Goal: Task Accomplishment & Management: Complete application form

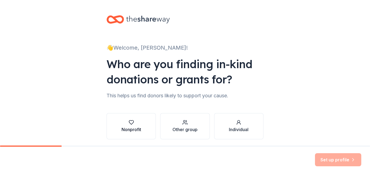
click at [136, 125] on div "Nonprofit" at bounding box center [131, 125] width 20 height 13
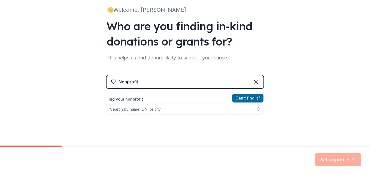
scroll to position [54, 0]
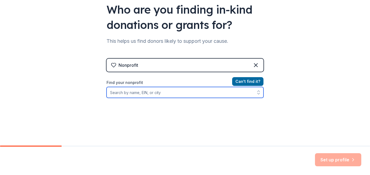
click at [116, 94] on input "Find your nonprofit" at bounding box center [184, 92] width 157 height 11
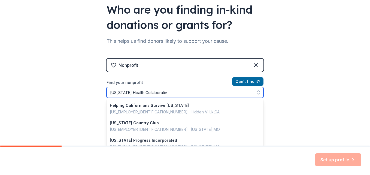
type input "[US_STATE] Health Collaborative"
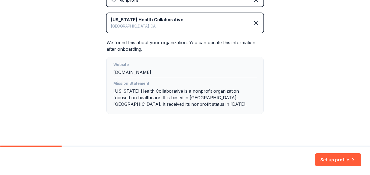
scroll to position [125, 0]
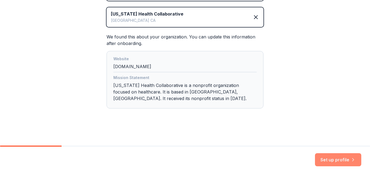
click at [337, 161] on button "Set up profile" at bounding box center [338, 159] width 46 height 13
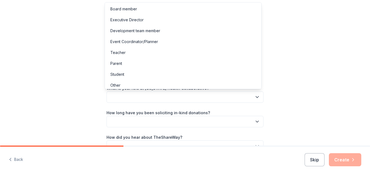
click at [256, 98] on icon "button" at bounding box center [256, 96] width 5 height 5
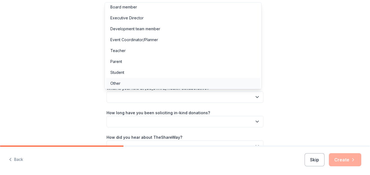
click at [177, 84] on div "Other" at bounding box center [183, 83] width 154 height 11
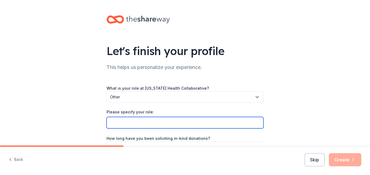
click at [155, 120] on input "Please specify your role:" at bounding box center [184, 122] width 157 height 11
type input "O"
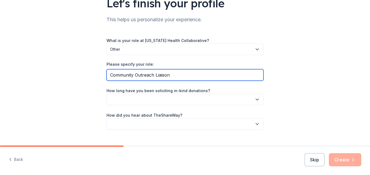
scroll to position [54, 0]
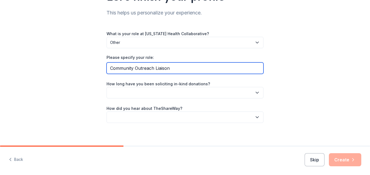
type input "Community Outreach Liaison"
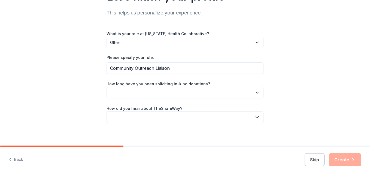
click at [137, 94] on button "button" at bounding box center [184, 92] width 157 height 11
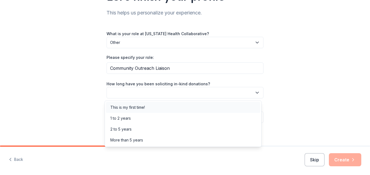
click at [134, 106] on div "This is my first time!" at bounding box center [127, 107] width 35 height 7
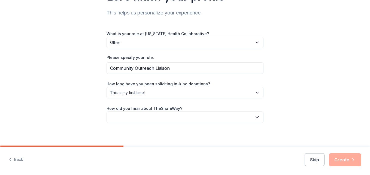
click at [144, 119] on button "button" at bounding box center [184, 116] width 157 height 11
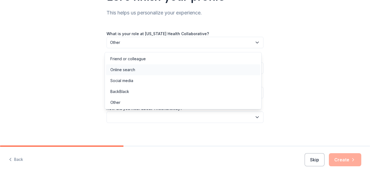
click at [123, 70] on div "Online search" at bounding box center [122, 69] width 25 height 7
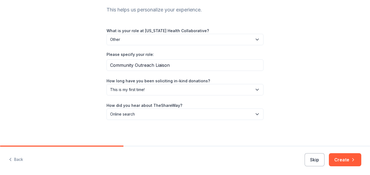
scroll to position [58, 0]
click at [342, 159] on button "Create" at bounding box center [345, 159] width 32 height 13
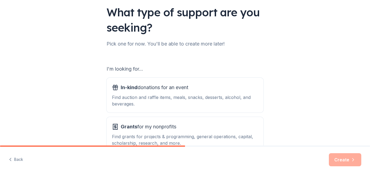
scroll to position [47, 0]
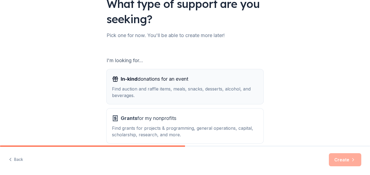
click at [135, 89] on div "Find auction and raffle items, meals, snacks, desserts, alcohol, and beverages." at bounding box center [185, 91] width 146 height 13
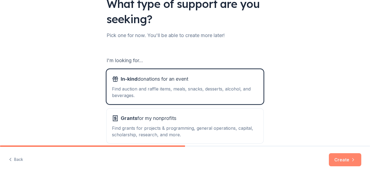
click at [340, 158] on button "Create" at bounding box center [345, 159] width 32 height 13
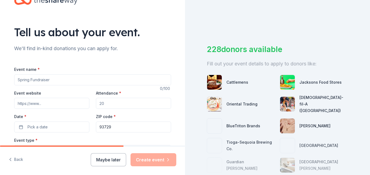
scroll to position [27, 0]
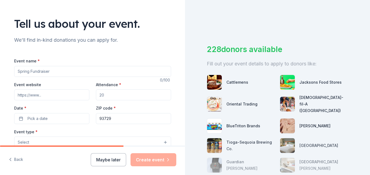
click at [90, 70] on input "Event name *" at bounding box center [92, 71] width 157 height 11
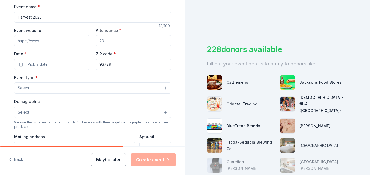
scroll to position [82, 0]
type input "Harvest 2025"
click at [108, 41] on input "Attendance *" at bounding box center [133, 40] width 75 height 11
click at [57, 64] on button "Pick a date" at bounding box center [51, 64] width 75 height 11
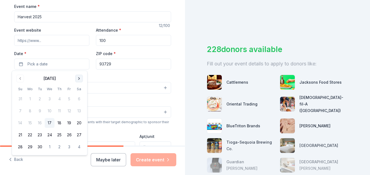
click at [79, 80] on button "Go to next month" at bounding box center [79, 79] width 8 height 8
click at [122, 41] on input "100" at bounding box center [133, 40] width 75 height 11
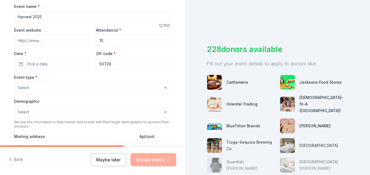
type input "1"
type input "50"
click at [55, 67] on button "Pick a date" at bounding box center [51, 64] width 75 height 11
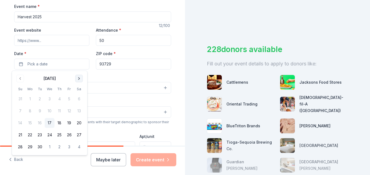
click at [79, 79] on button "Go to next month" at bounding box center [79, 79] width 8 height 8
click at [78, 124] on button "15" at bounding box center [79, 123] width 10 height 10
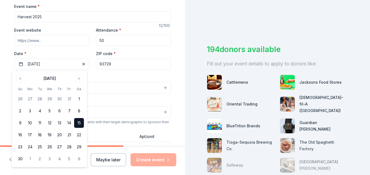
click at [115, 66] on input "93729" at bounding box center [133, 64] width 75 height 11
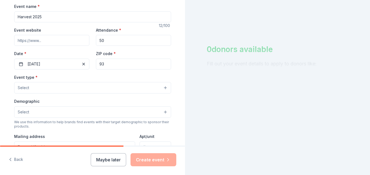
type input "9"
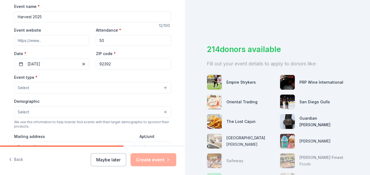
type input "92392"
click at [62, 87] on button "Select" at bounding box center [92, 87] width 157 height 11
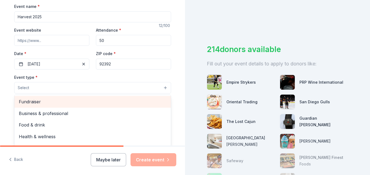
scroll to position [18, 0]
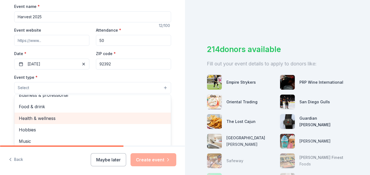
click at [50, 118] on span "Health & wellness" at bounding box center [93, 118] width 148 height 7
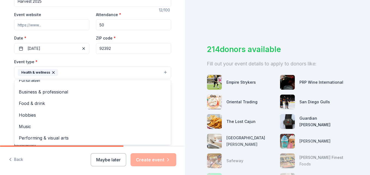
scroll to position [109, 0]
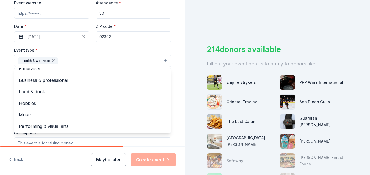
click at [177, 70] on div "Tell us about your event. We'll find in-kind donations you can apply for. Event…" at bounding box center [92, 72] width 174 height 363
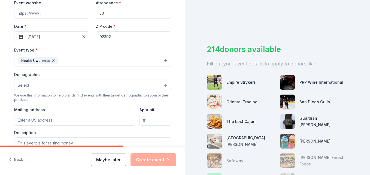
click at [108, 88] on button "Select" at bounding box center [92, 84] width 157 height 11
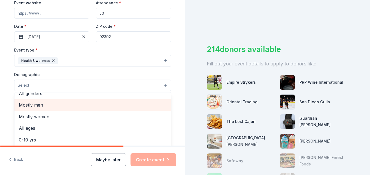
scroll to position [0, 0]
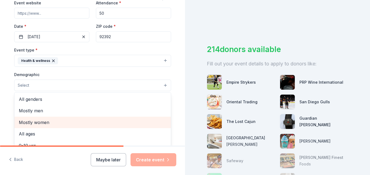
click at [39, 122] on span "Mostly women" at bounding box center [93, 122] width 148 height 7
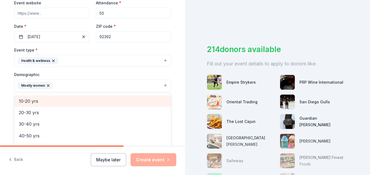
scroll to position [54, 0]
click at [67, 105] on span "20-30 yrs" at bounding box center [93, 102] width 148 height 7
click at [61, 105] on span "30-40 yrs" at bounding box center [93, 102] width 148 height 7
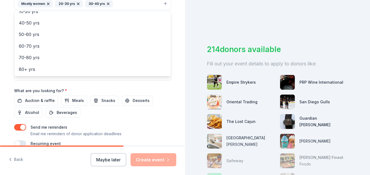
scroll to position [218, 0]
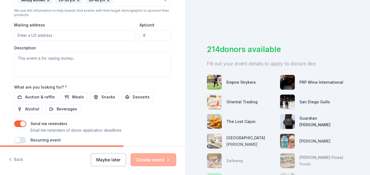
scroll to position [203, 0]
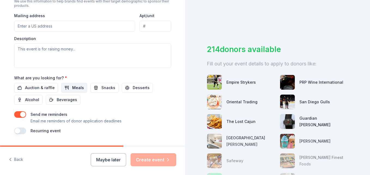
click at [72, 89] on span "Meals" at bounding box center [78, 87] width 12 height 7
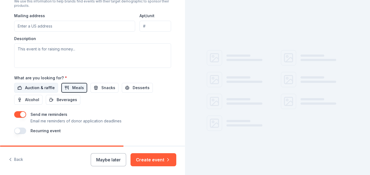
click at [38, 90] on span "Auction & raffle" at bounding box center [40, 87] width 30 height 7
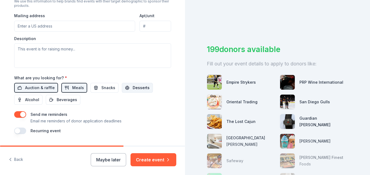
click at [133, 90] on span "Desserts" at bounding box center [141, 87] width 17 height 7
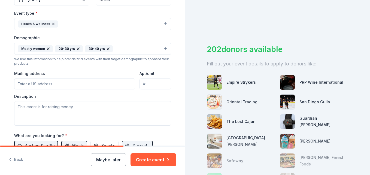
scroll to position [136, 0]
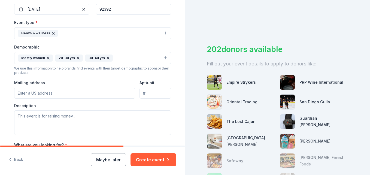
click at [60, 93] on input "Mailing address" at bounding box center [74, 93] width 121 height 11
type input "[STREET_ADDRESS]"
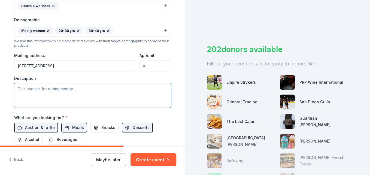
click at [79, 92] on textarea at bounding box center [92, 95] width 157 height 24
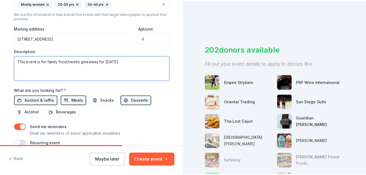
scroll to position [218, 0]
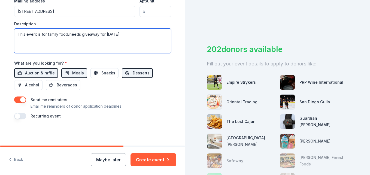
click at [24, 35] on textarea "This event is for family food/needs giveaway for [DATE]" at bounding box center [92, 41] width 157 height 24
click at [66, 34] on textarea "This is a community event is for family food/needs giveaway for [DATE]" at bounding box center [92, 41] width 157 height 24
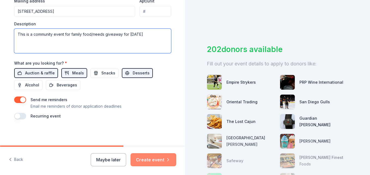
type textarea "This is a community event for family food/needs giveaway for [DATE]"
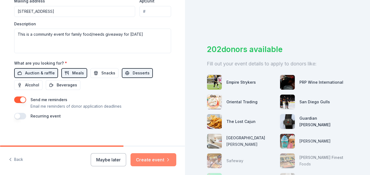
click at [147, 159] on button "Create event" at bounding box center [153, 159] width 46 height 13
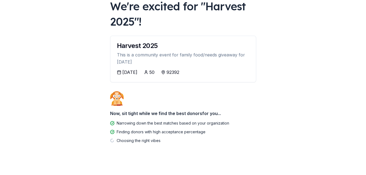
scroll to position [41, 0]
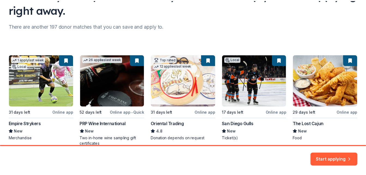
scroll to position [84, 0]
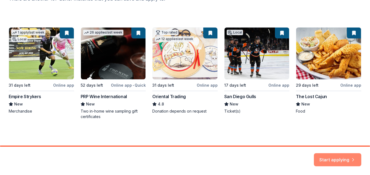
click at [345, 155] on button "Start applying" at bounding box center [337, 157] width 47 height 13
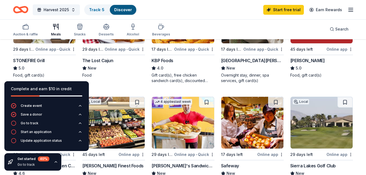
scroll to position [136, 0]
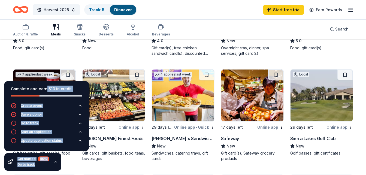
drag, startPoint x: 46, startPoint y: 86, endPoint x: 91, endPoint y: 70, distance: 47.5
copy div "$10 in credit Create event Save a donor Go to track Start an application Update…"
click at [182, 12] on div "Harvest 2025 Track · 5 Discover Start free trial Earn Rewards" at bounding box center [182, 9] width 339 height 13
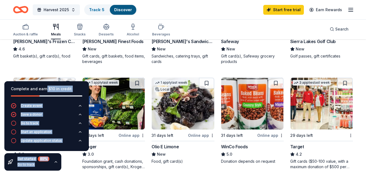
scroll to position [245, 0]
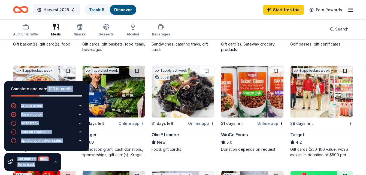
click at [114, 150] on div "Foundation grant, cash donations, sponsorships, gift card(s), Kroger products" at bounding box center [113, 151] width 63 height 11
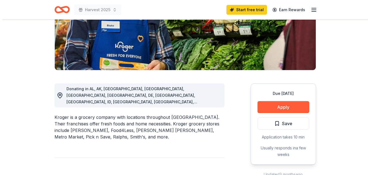
scroll to position [109, 0]
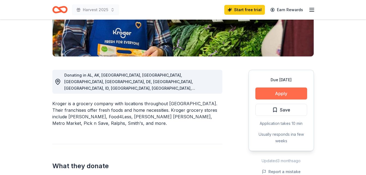
click at [270, 92] on button "Apply" at bounding box center [281, 93] width 52 height 12
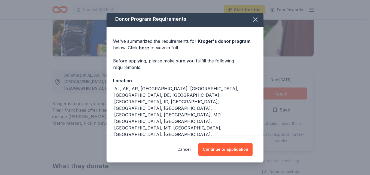
scroll to position [0, 0]
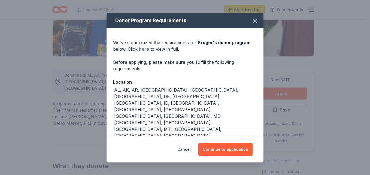
click at [145, 50] on link "here" at bounding box center [144, 49] width 10 height 7
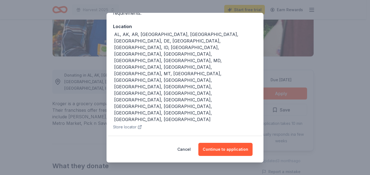
scroll to position [56, 0]
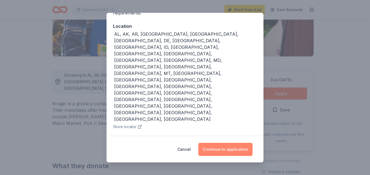
click at [229, 150] on button "Continue to application" at bounding box center [225, 149] width 54 height 13
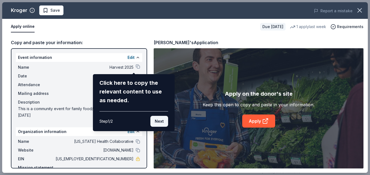
click at [157, 123] on button "Next" at bounding box center [159, 121] width 18 height 11
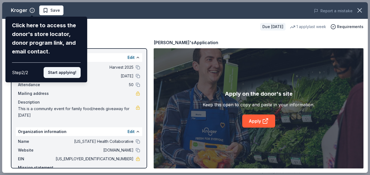
click at [60, 74] on button "Start applying!" at bounding box center [62, 72] width 37 height 11
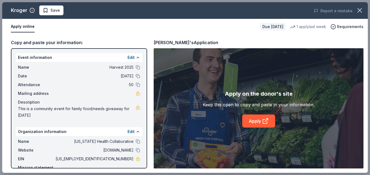
click at [144, 161] on div "Kroger Save Report a mistake Apply online Due in 31 days 1 apply last week Requ…" at bounding box center [184, 87] width 365 height 170
click at [145, 158] on div "Kroger Save Report a mistake Apply online Due in 31 days 1 apply last week Requ…" at bounding box center [184, 87] width 365 height 170
click at [263, 124] on div "Kroger Save Report a mistake Apply online Due in 31 days 1 apply last week Requ…" at bounding box center [184, 87] width 365 height 170
click at [50, 10] on span "Save" at bounding box center [51, 10] width 17 height 7
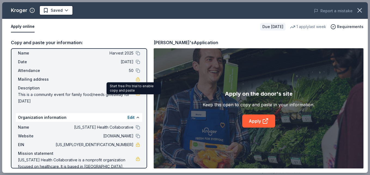
scroll to position [29, 0]
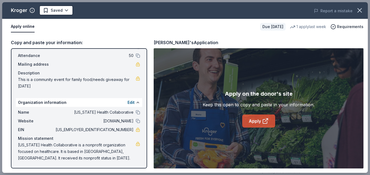
click at [266, 121] on icon at bounding box center [265, 121] width 7 height 7
